Goal: Task Accomplishment & Management: Use online tool/utility

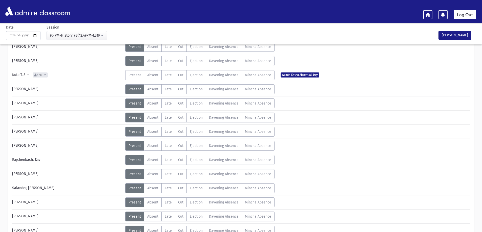
scroll to position [177, 0]
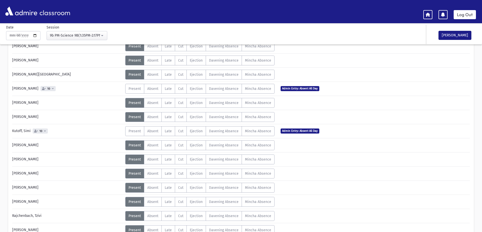
scroll to position [101, 0]
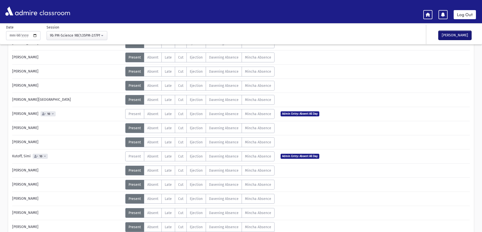
click at [455, 37] on button "[PERSON_NAME]" at bounding box center [454, 35] width 33 height 9
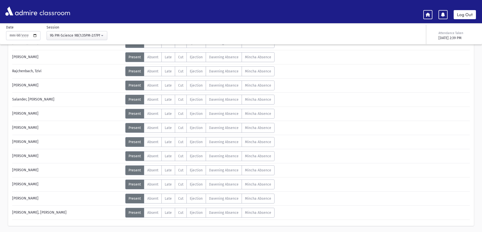
scroll to position [263, 0]
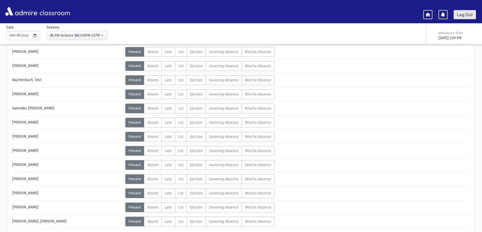
click at [474, 13] on link "Log Out" at bounding box center [465, 14] width 22 height 9
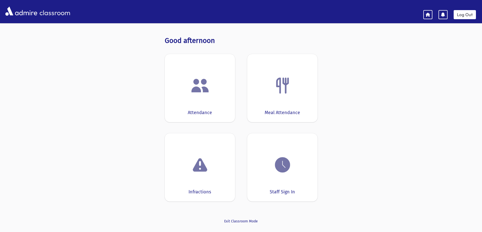
click at [203, 95] on img at bounding box center [199, 85] width 19 height 19
